Goal: Check status: Check status

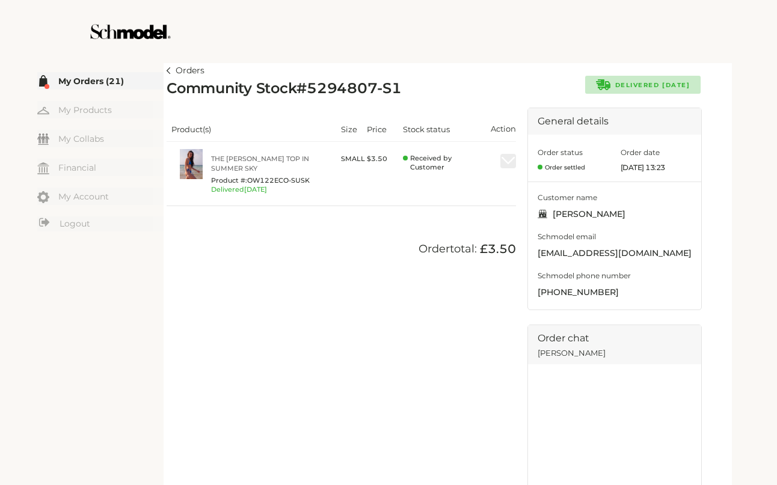
click at [173, 70] on link "Orders" at bounding box center [186, 71] width 38 height 14
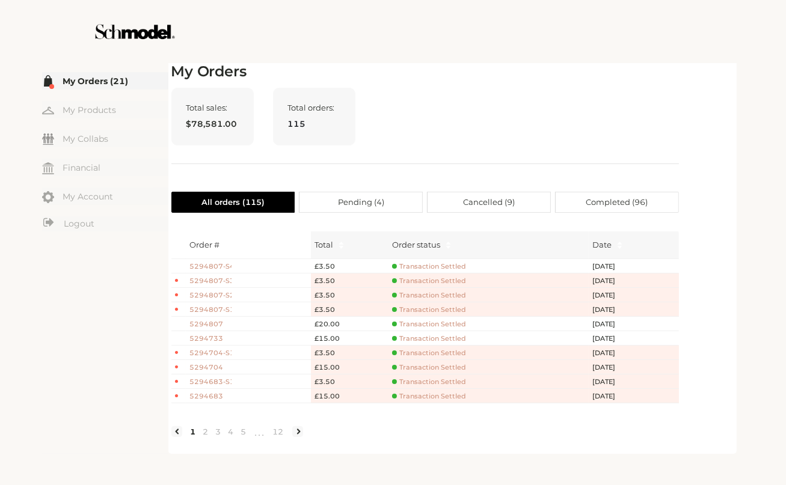
click at [399, 94] on div "Total sales: $78,581.00 Total orders: 115" at bounding box center [425, 126] width 508 height 76
click at [221, 307] on span "5294807-S1" at bounding box center [211, 310] width 42 height 10
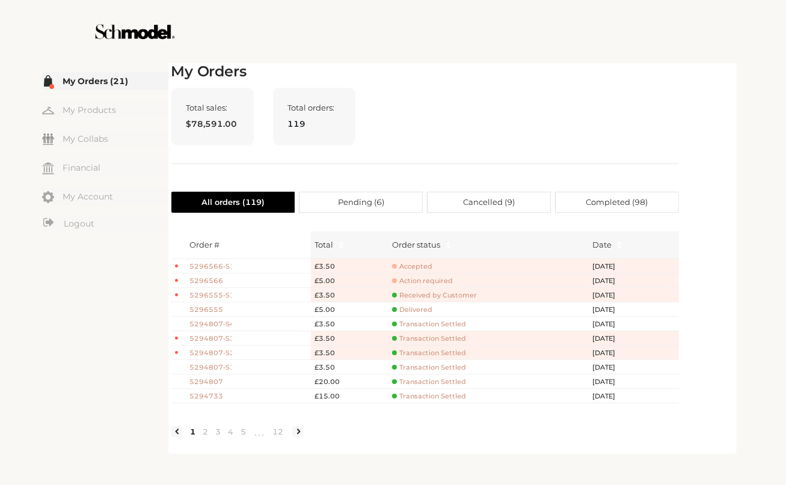
click at [419, 277] on span "Action required" at bounding box center [422, 281] width 61 height 9
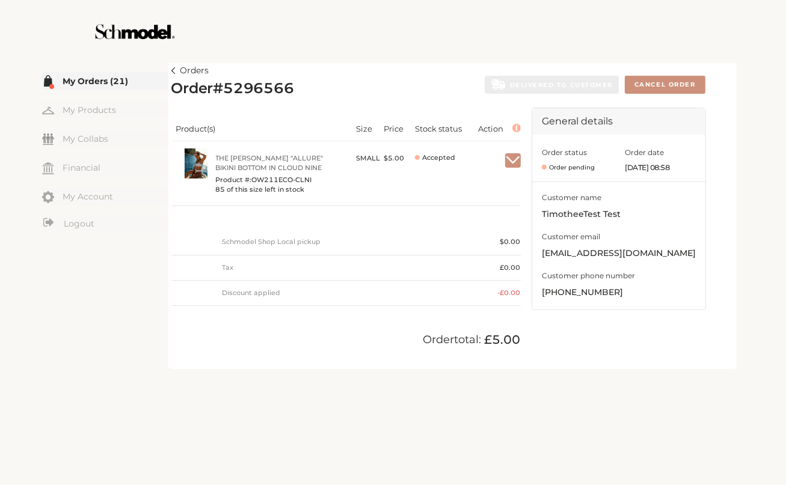
click at [174, 70] on img at bounding box center [173, 70] width 4 height 7
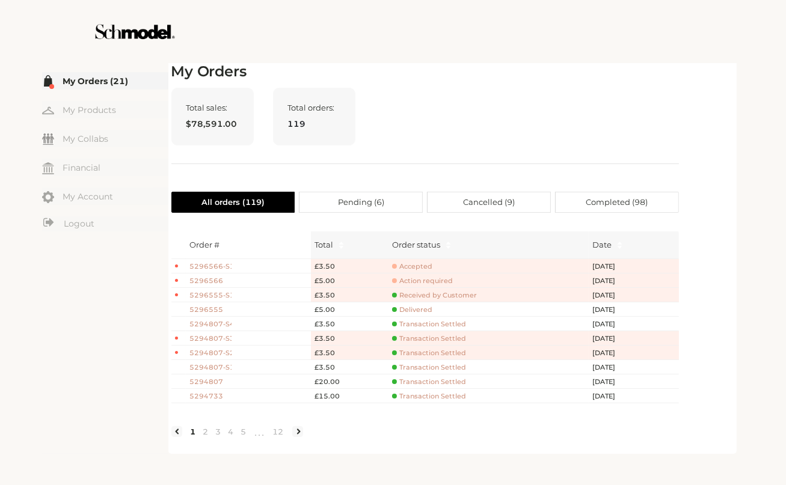
click at [427, 318] on td "Transaction Settled" at bounding box center [488, 324] width 200 height 14
click at [434, 325] on span "Transaction Settled" at bounding box center [429, 324] width 74 height 9
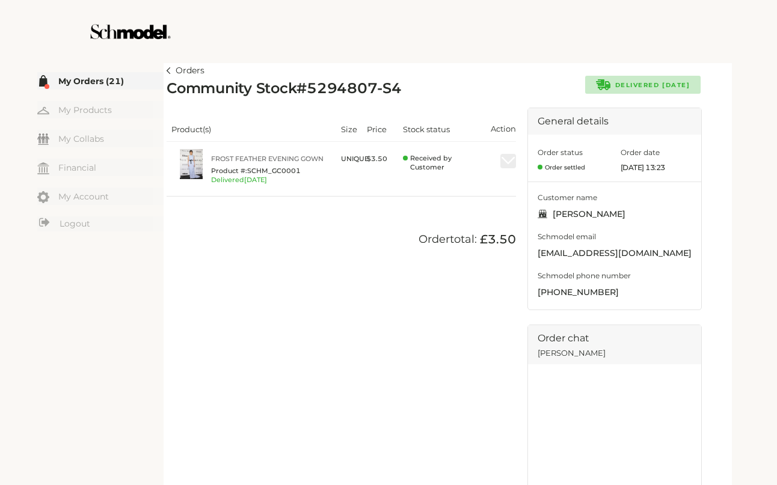
click at [170, 72] on img at bounding box center [169, 70] width 4 height 7
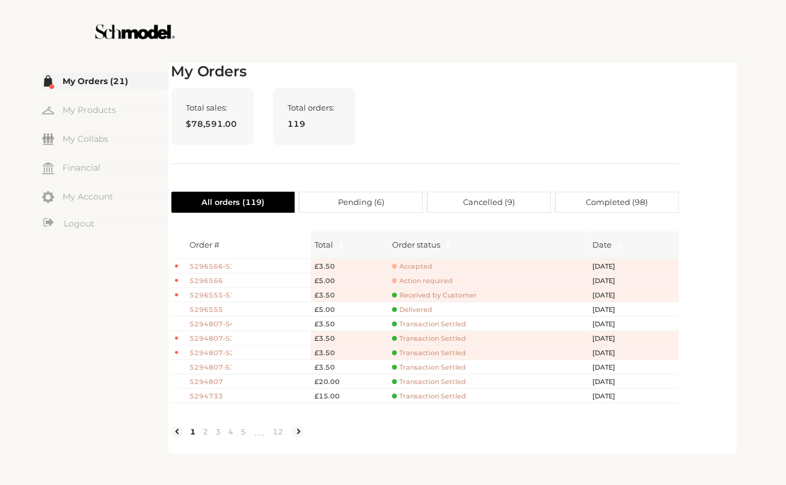
click at [207, 378] on span "5294807" at bounding box center [211, 382] width 42 height 10
click at [652, 126] on div "Total sales: $78,591.00 Total orders: 119" at bounding box center [425, 126] width 508 height 76
click at [431, 393] on span "Transaction Settled" at bounding box center [429, 396] width 74 height 9
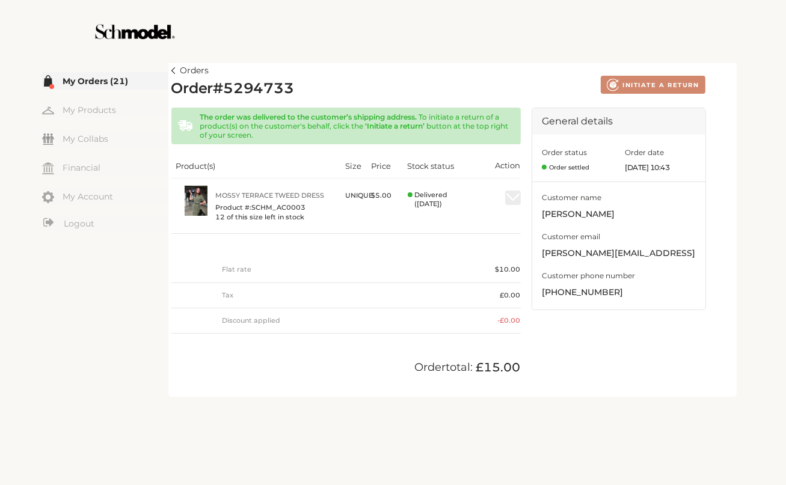
click at [174, 70] on img at bounding box center [173, 70] width 4 height 7
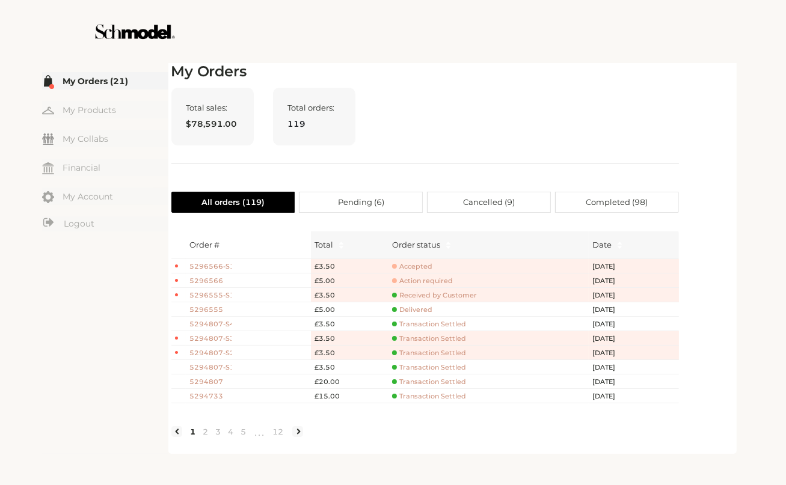
click at [88, 177] on ul "My Orders (21) My Products My Collabs Dashboard Financial My Account Logout Inb…" at bounding box center [105, 152] width 126 height 161
click at [87, 168] on link "Financial" at bounding box center [105, 167] width 126 height 17
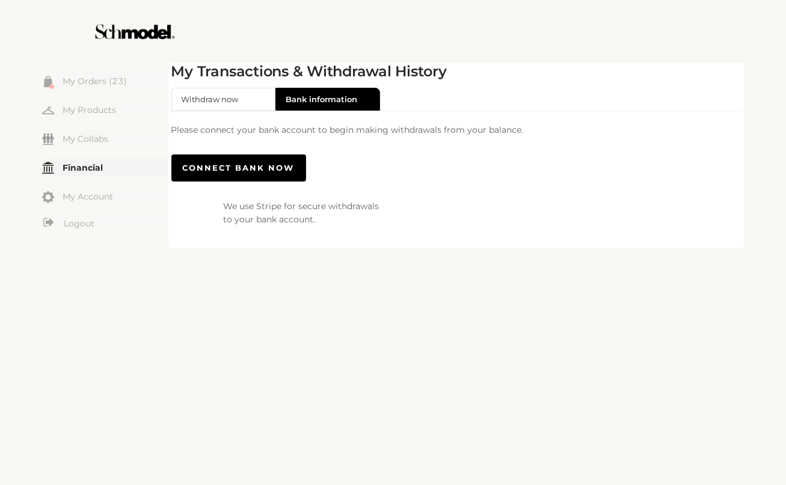
click at [660, 72] on h2 "My Transactions & Withdrawal History" at bounding box center [456, 71] width 570 height 17
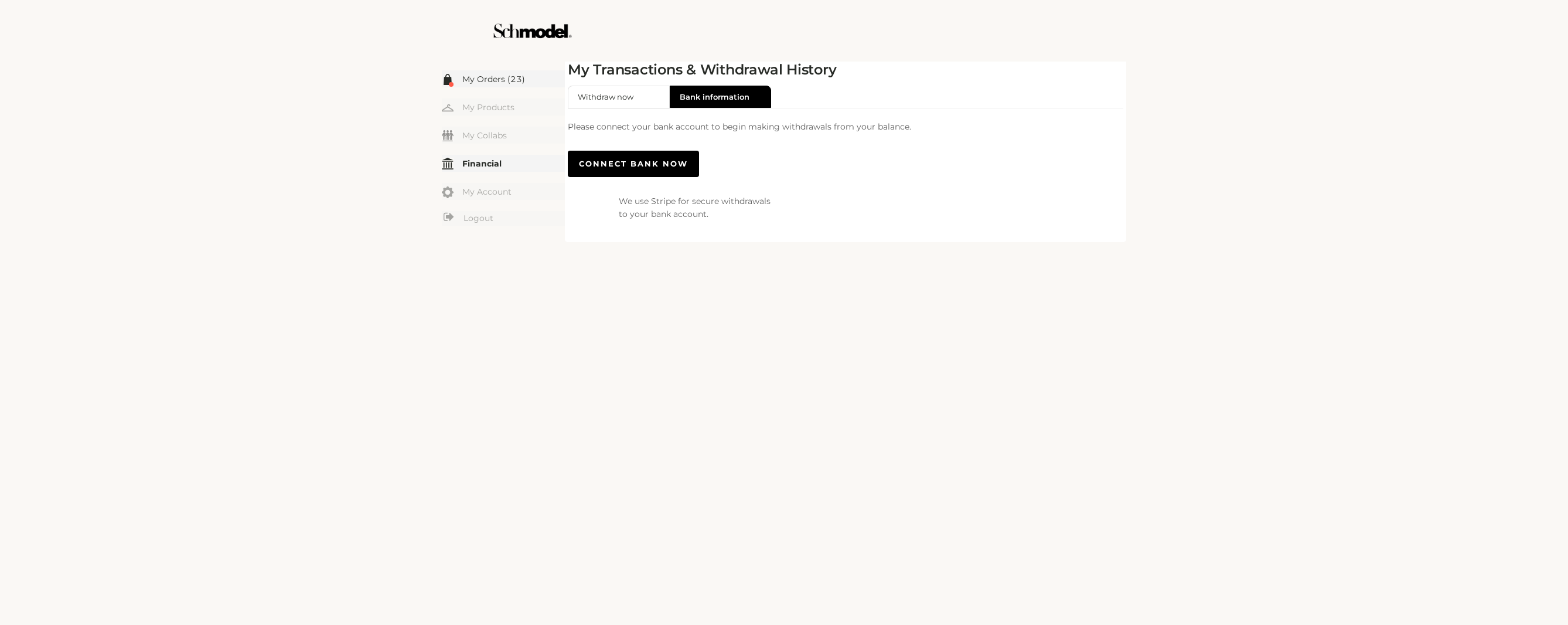
click at [476, 80] on link "My Orders (23)" at bounding box center [503, 78] width 123 height 17
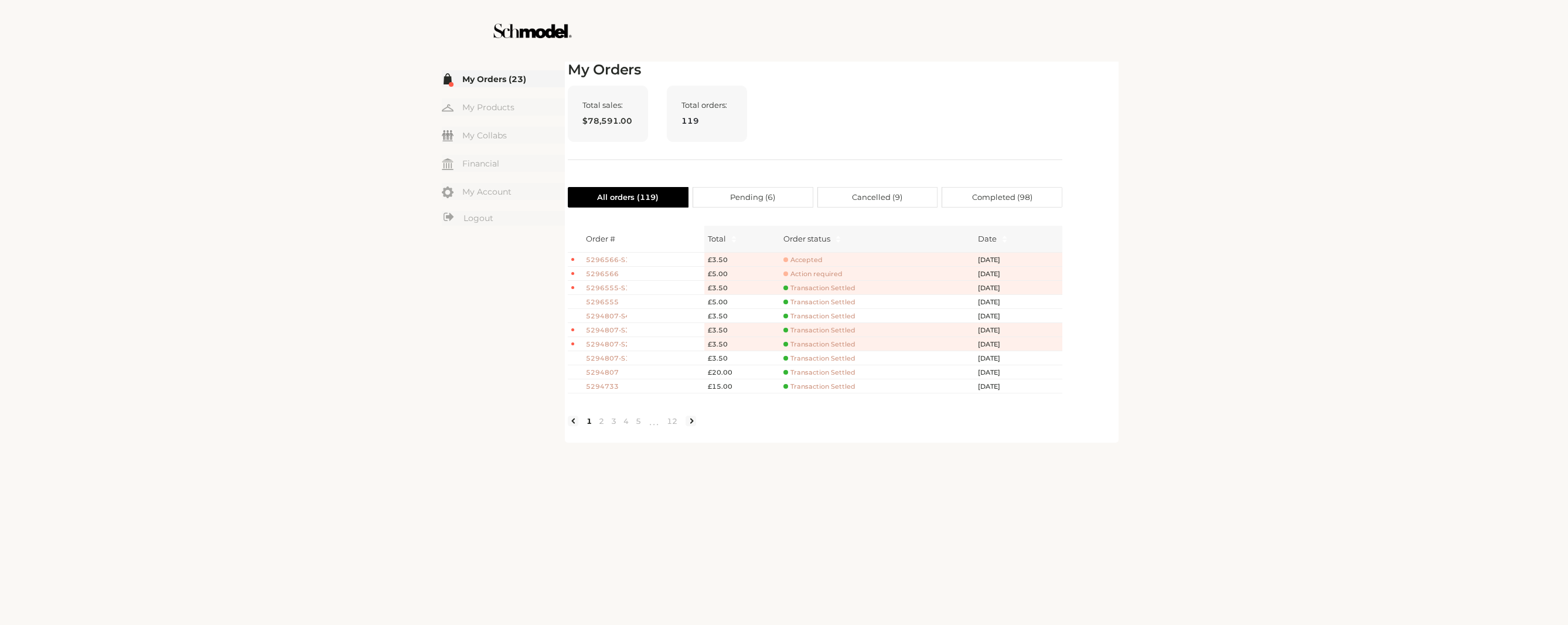
click at [614, 371] on span "5294807" at bounding box center [606, 372] width 41 height 10
click at [909, 84] on div "My Orders Total sales: $78,591.00 Total orders: 119 All orders ( 119 ) Pending …" at bounding box center [816, 251] width 495 height 378
click at [601, 426] on link "2" at bounding box center [601, 420] width 13 height 11
click at [615, 386] on span "5294639" at bounding box center [606, 386] width 41 height 10
